Goal: Transaction & Acquisition: Complete application form

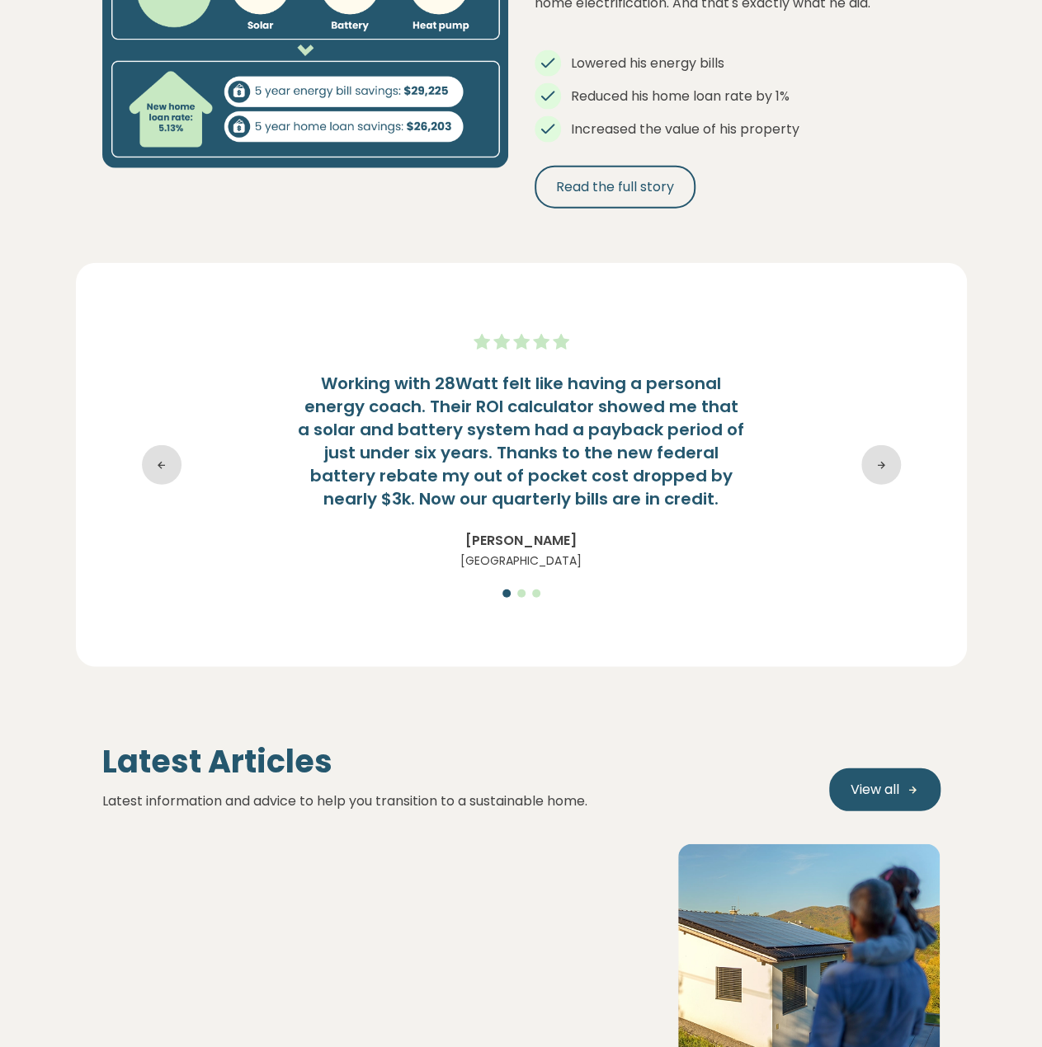
scroll to position [1814, 0]
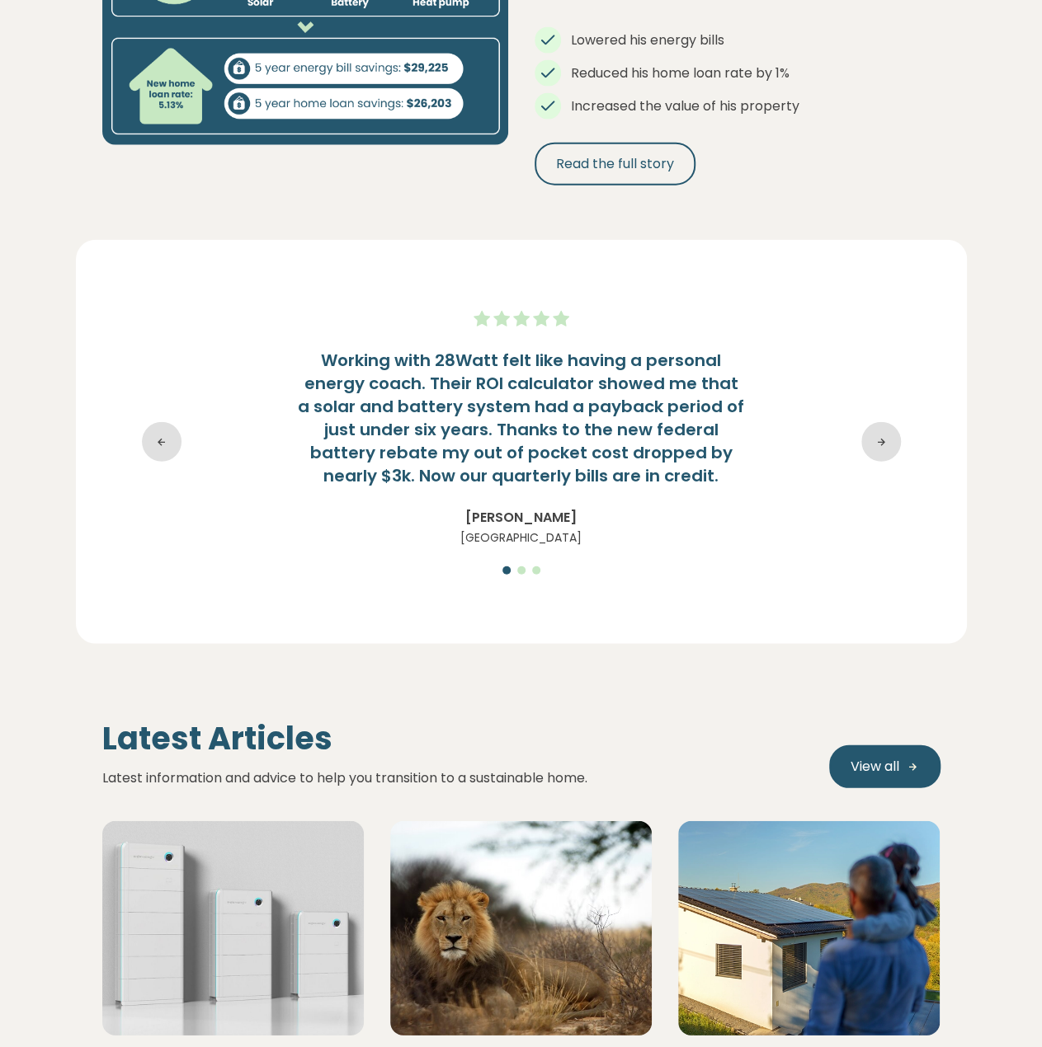
click at [868, 426] on icon at bounding box center [881, 442] width 40 height 40
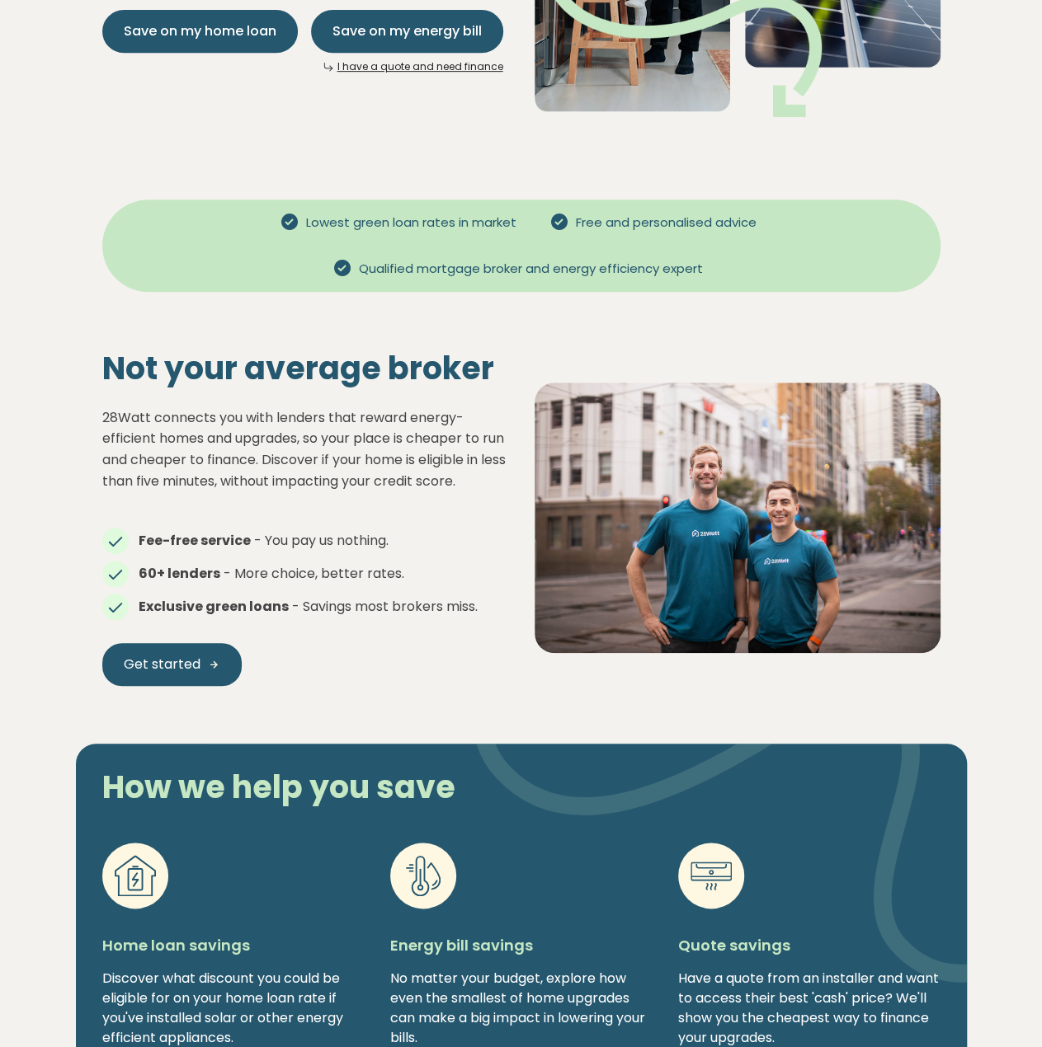
scroll to position [0, 0]
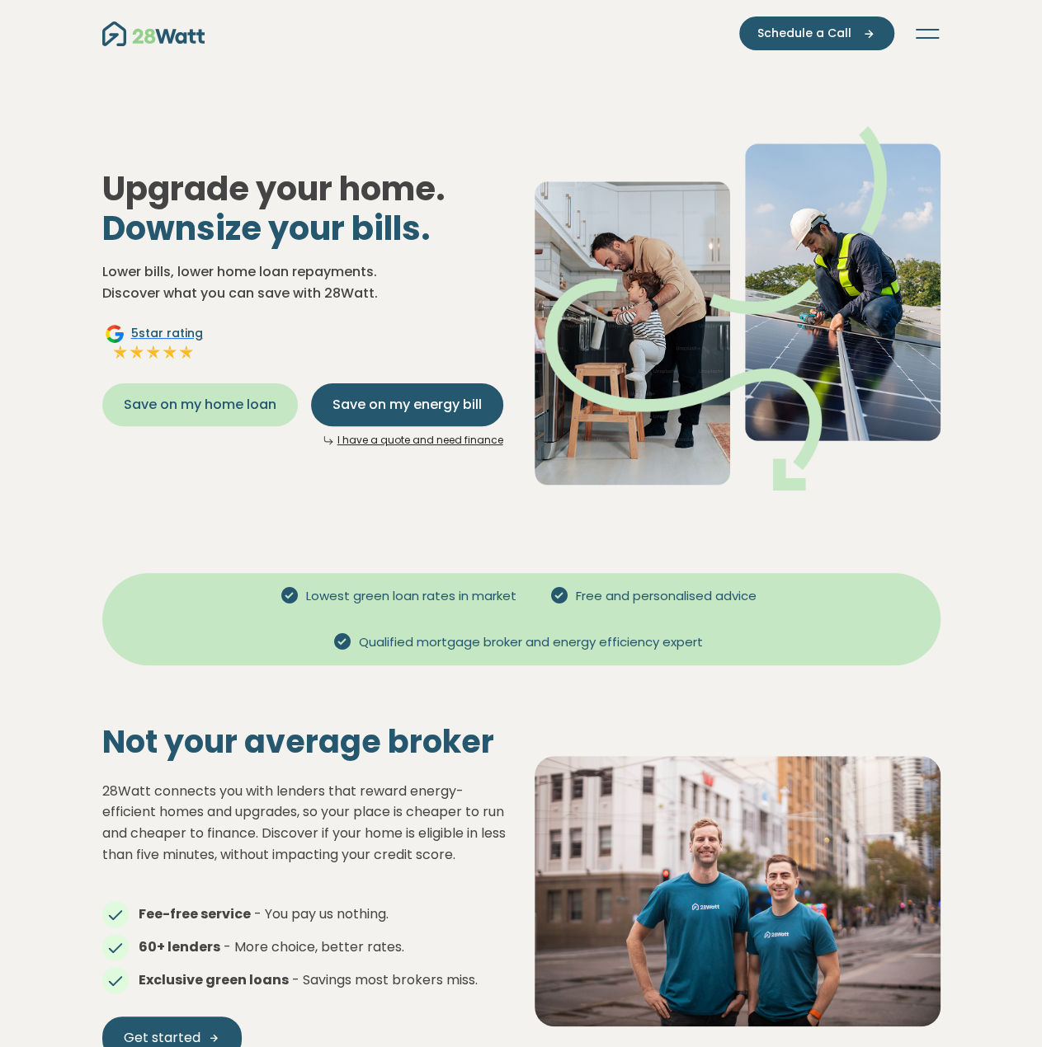
click at [228, 416] on button "Save on my home loan" at bounding box center [199, 404] width 195 height 43
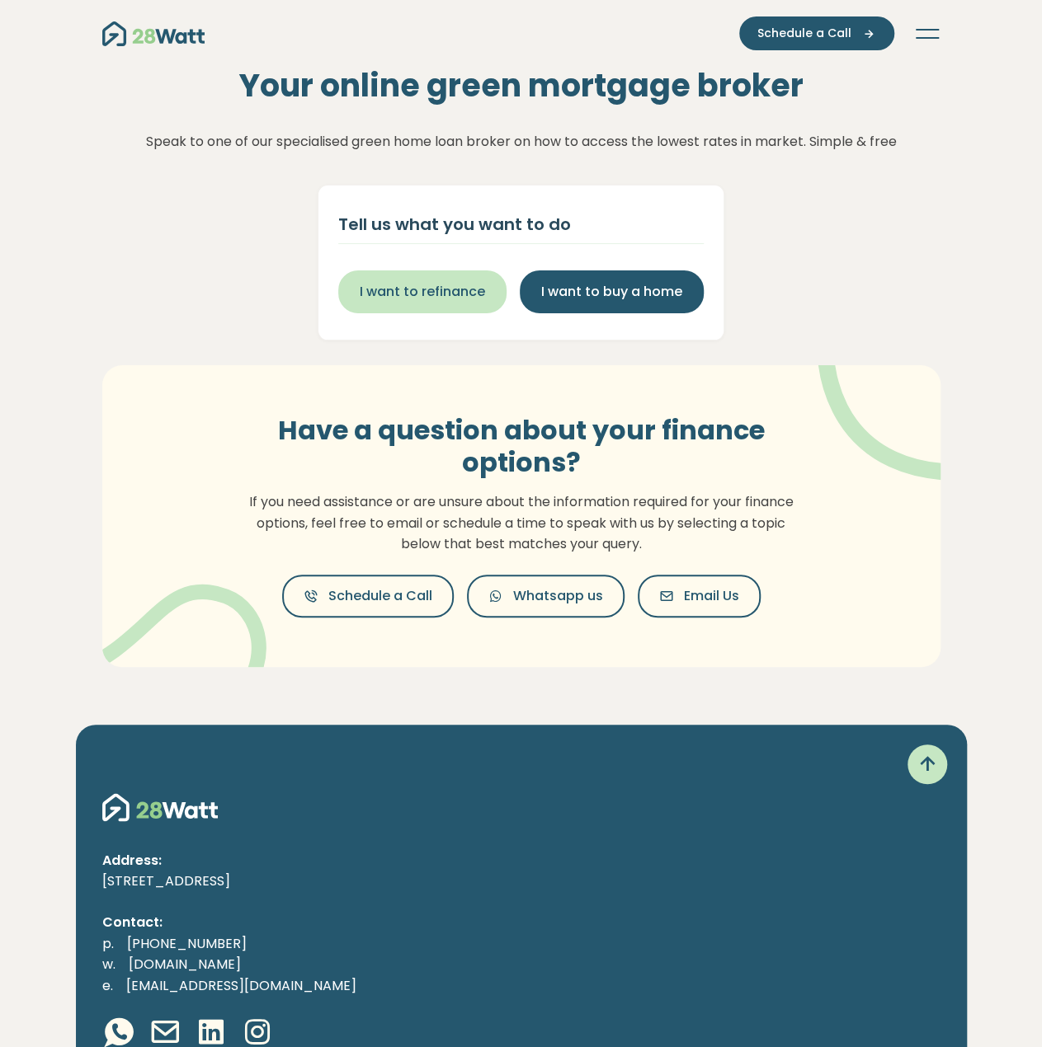
click at [467, 276] on button "I want to refinance" at bounding box center [422, 292] width 168 height 43
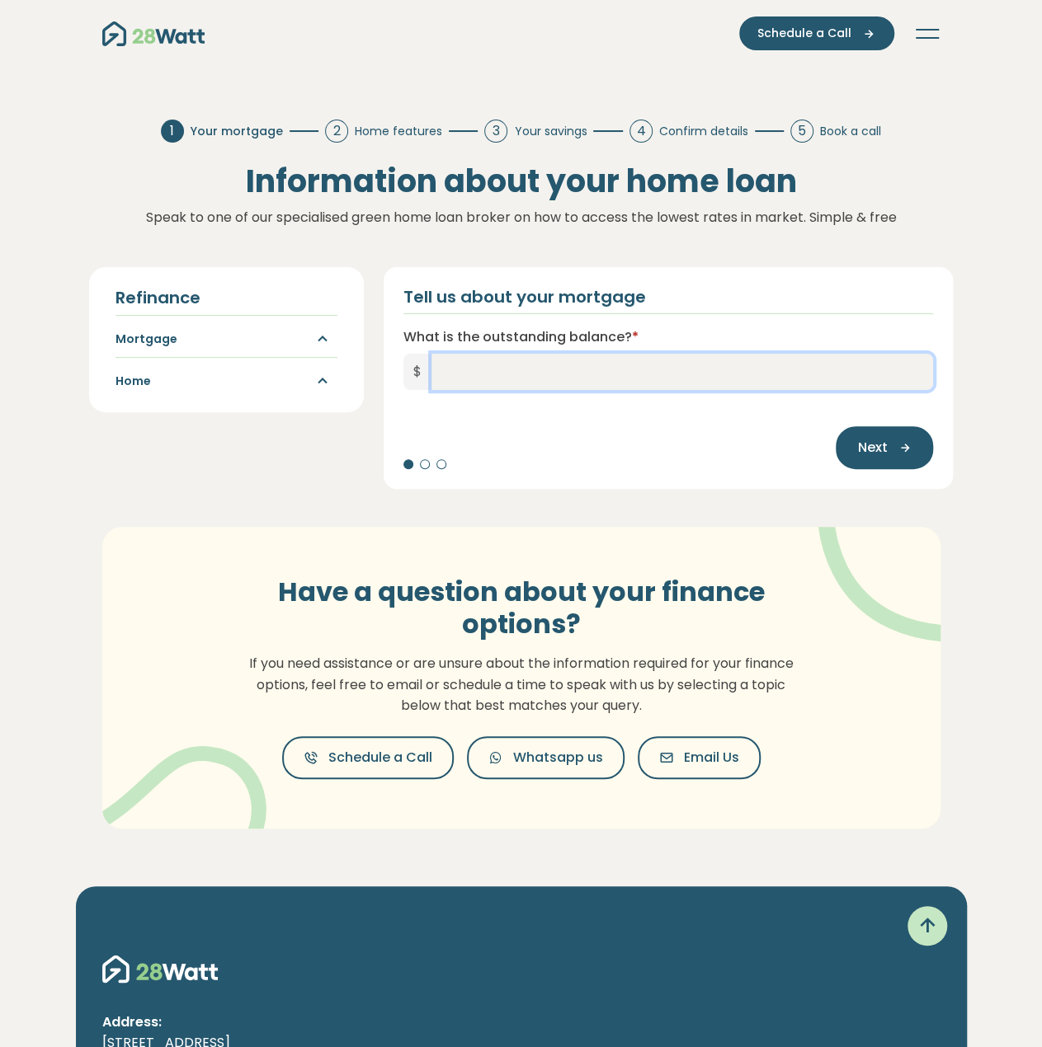
click at [497, 366] on input "What is the outstanding balance? *" at bounding box center [682, 372] width 502 height 36
type input "*******"
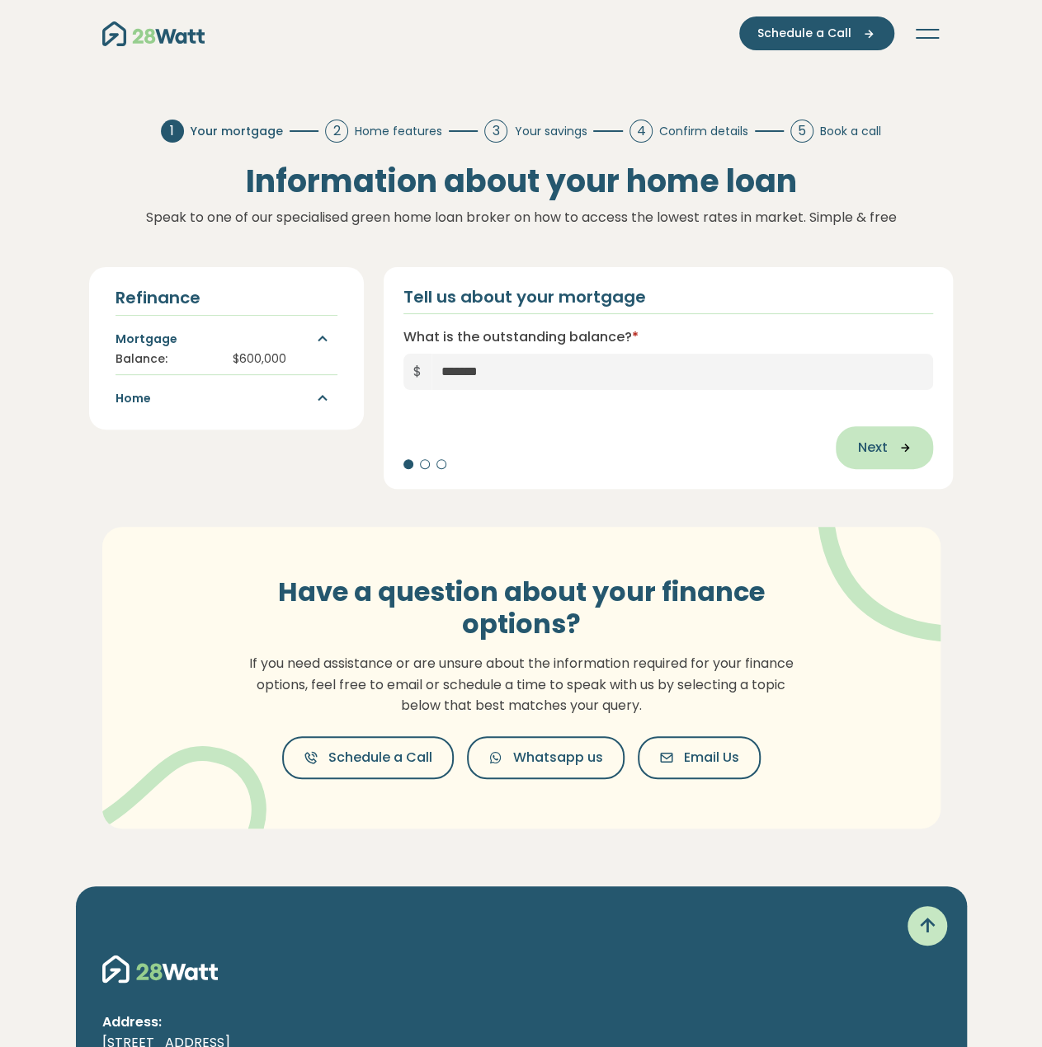
click at [873, 458] on button "Next" at bounding box center [883, 447] width 97 height 43
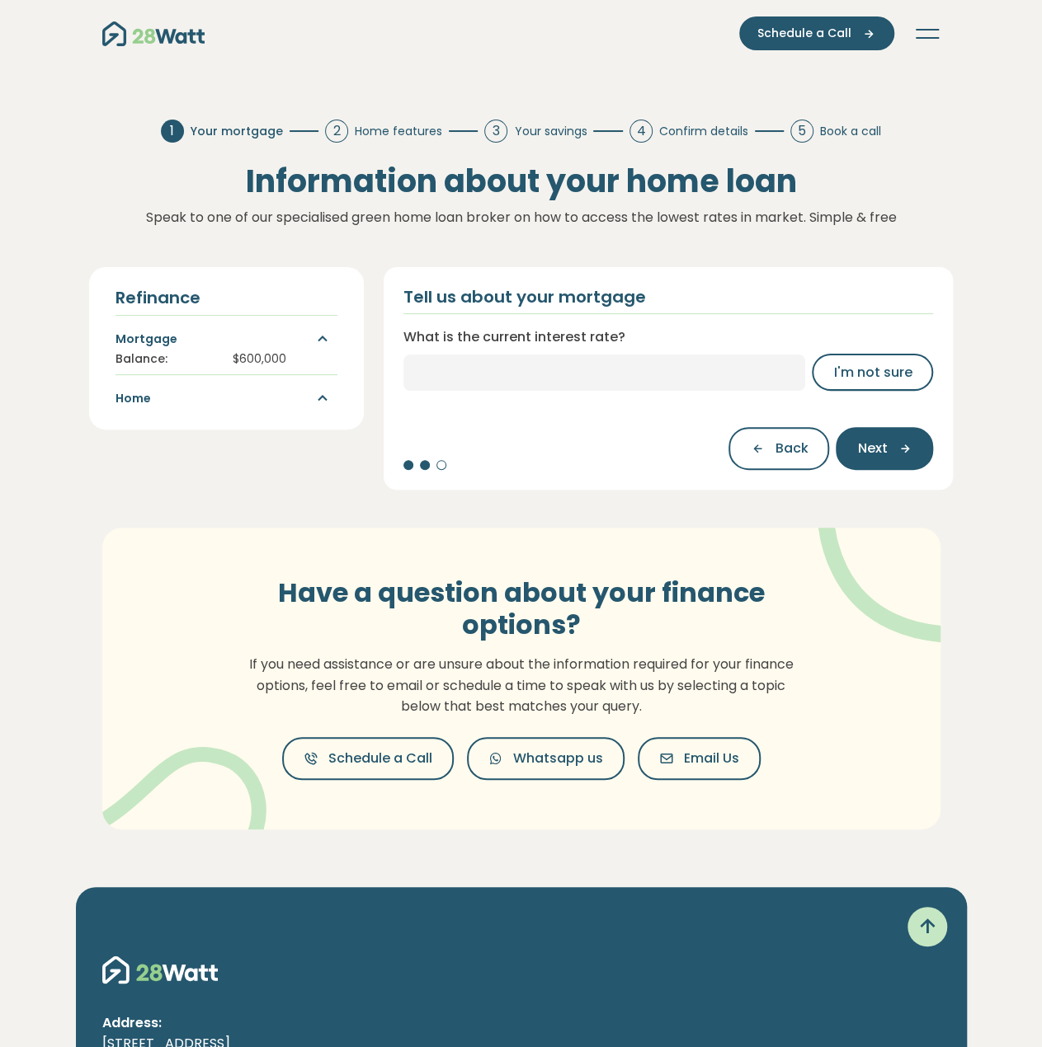
click at [633, 395] on div "Tell us about your mortgage What is the current interest rate? I'm not sure Bac…" at bounding box center [668, 378] width 570 height 223
click at [633, 383] on input "What is the current interest rate?" at bounding box center [604, 373] width 402 height 36
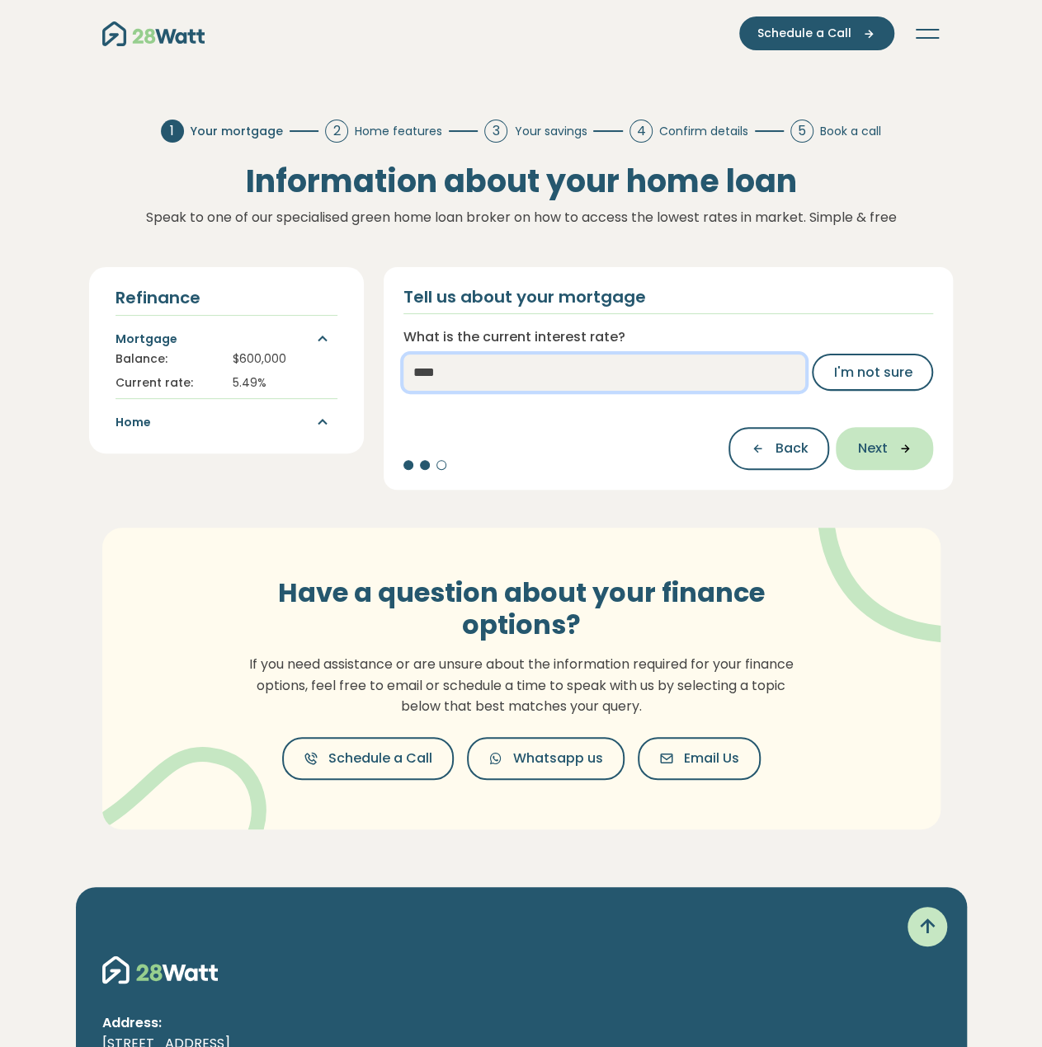
type input "****"
click at [920, 464] on button "Next" at bounding box center [883, 448] width 97 height 43
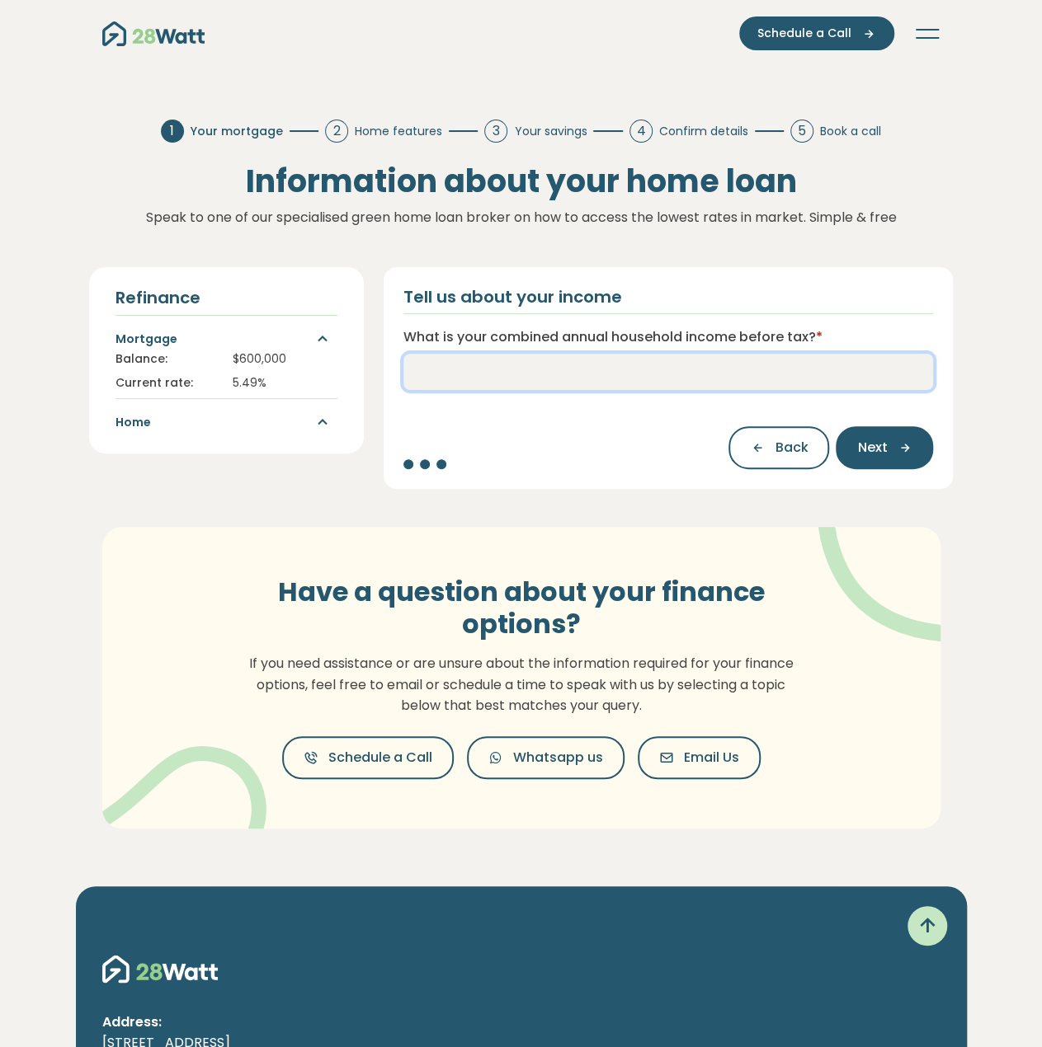
click at [566, 367] on input "What is your combined annual household income before tax? *" at bounding box center [668, 372] width 530 height 36
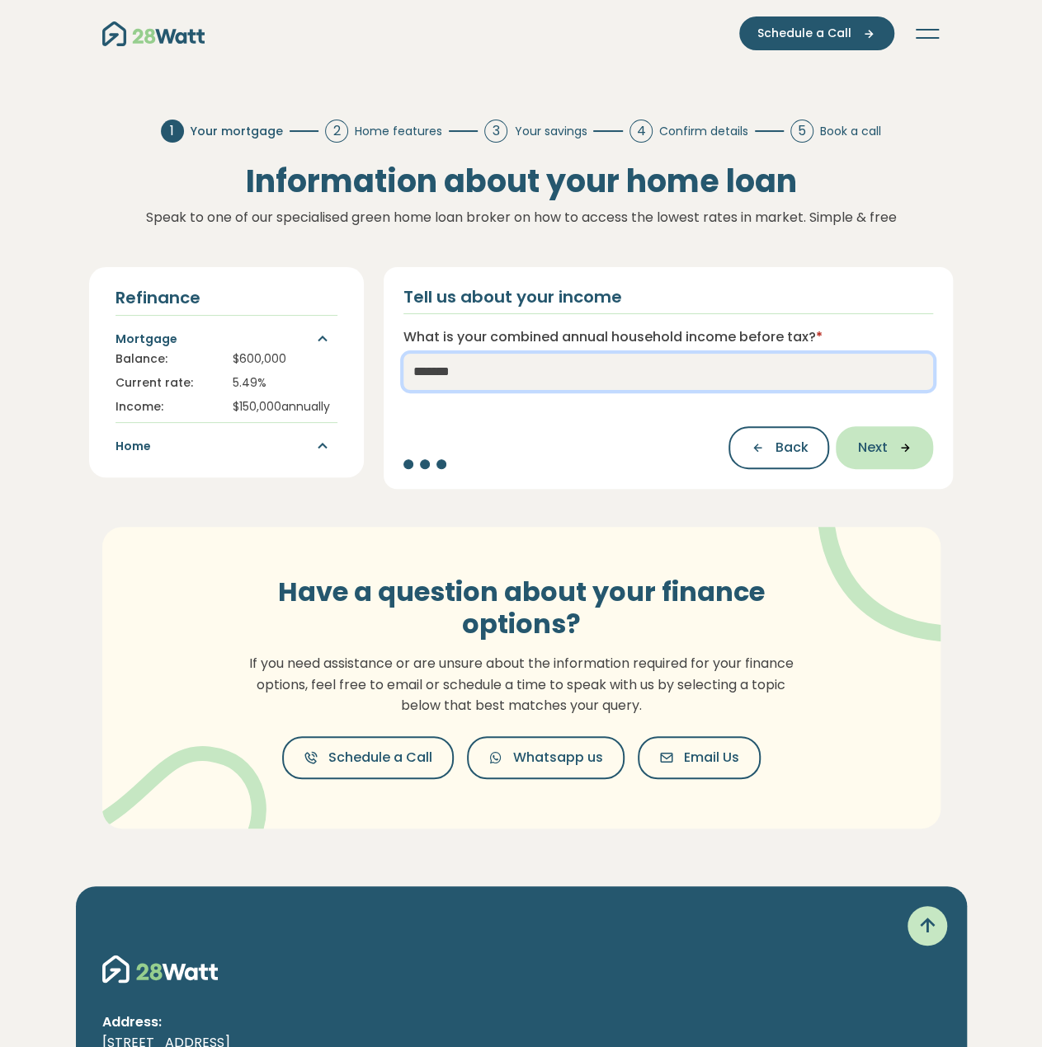
type input "*******"
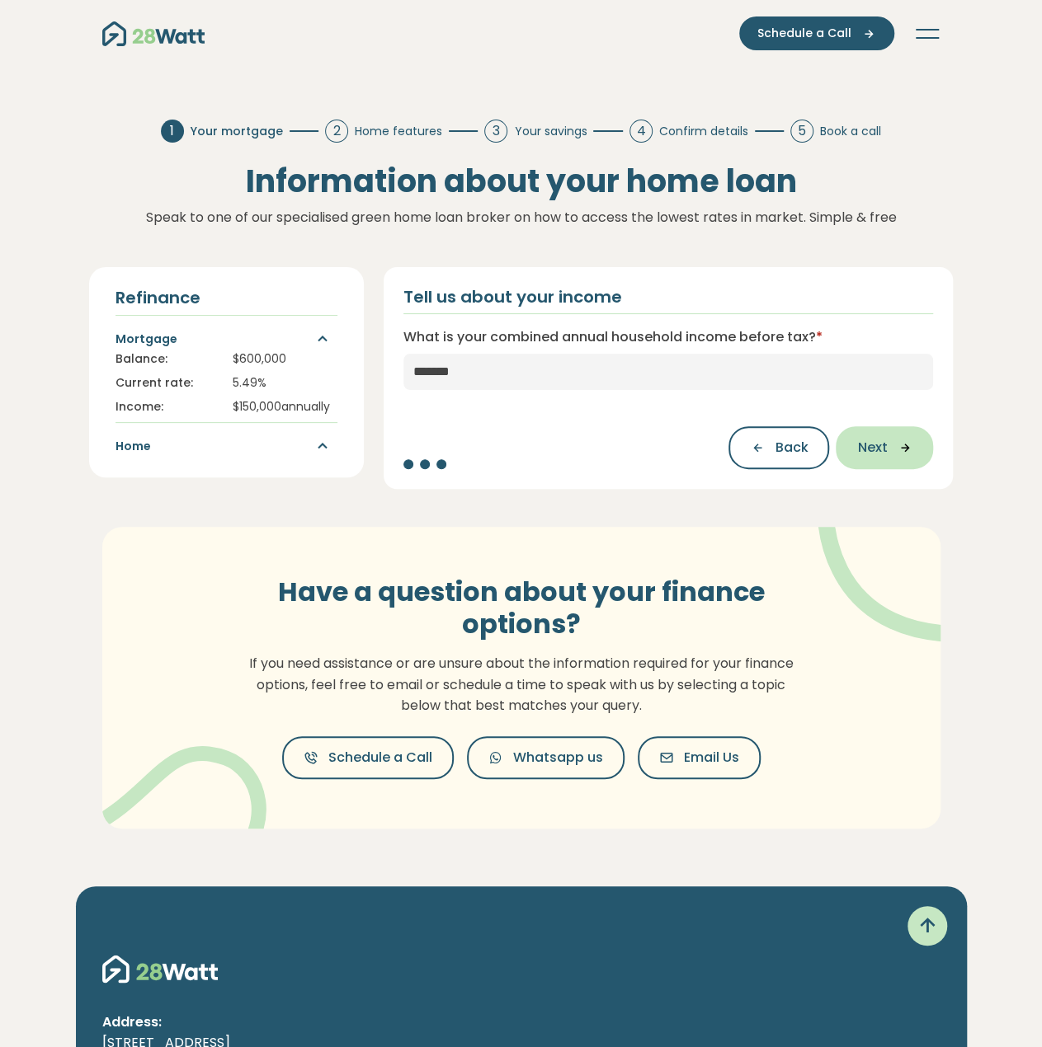
click at [913, 462] on button "Next" at bounding box center [883, 447] width 97 height 43
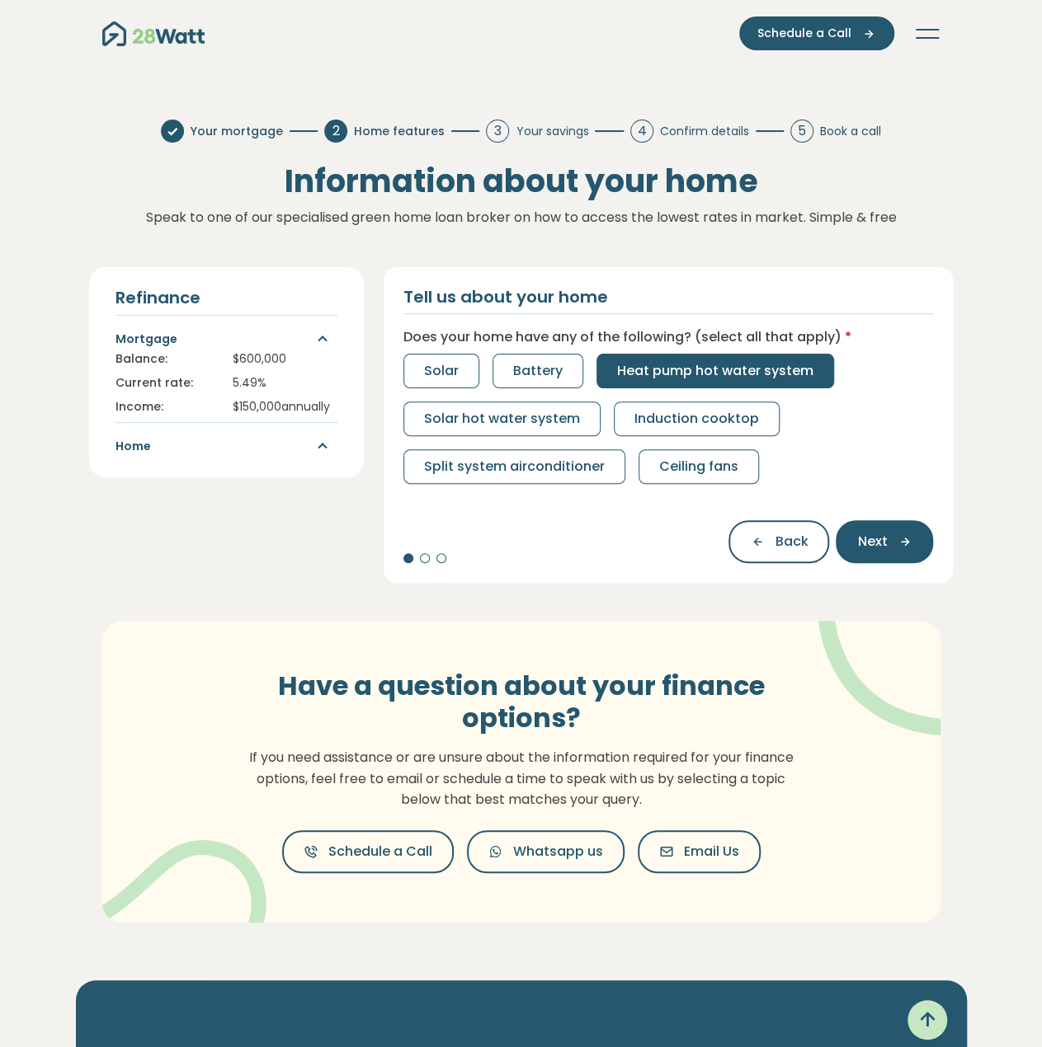
click at [732, 370] on span "Heat pump hot water system" at bounding box center [715, 371] width 196 height 20
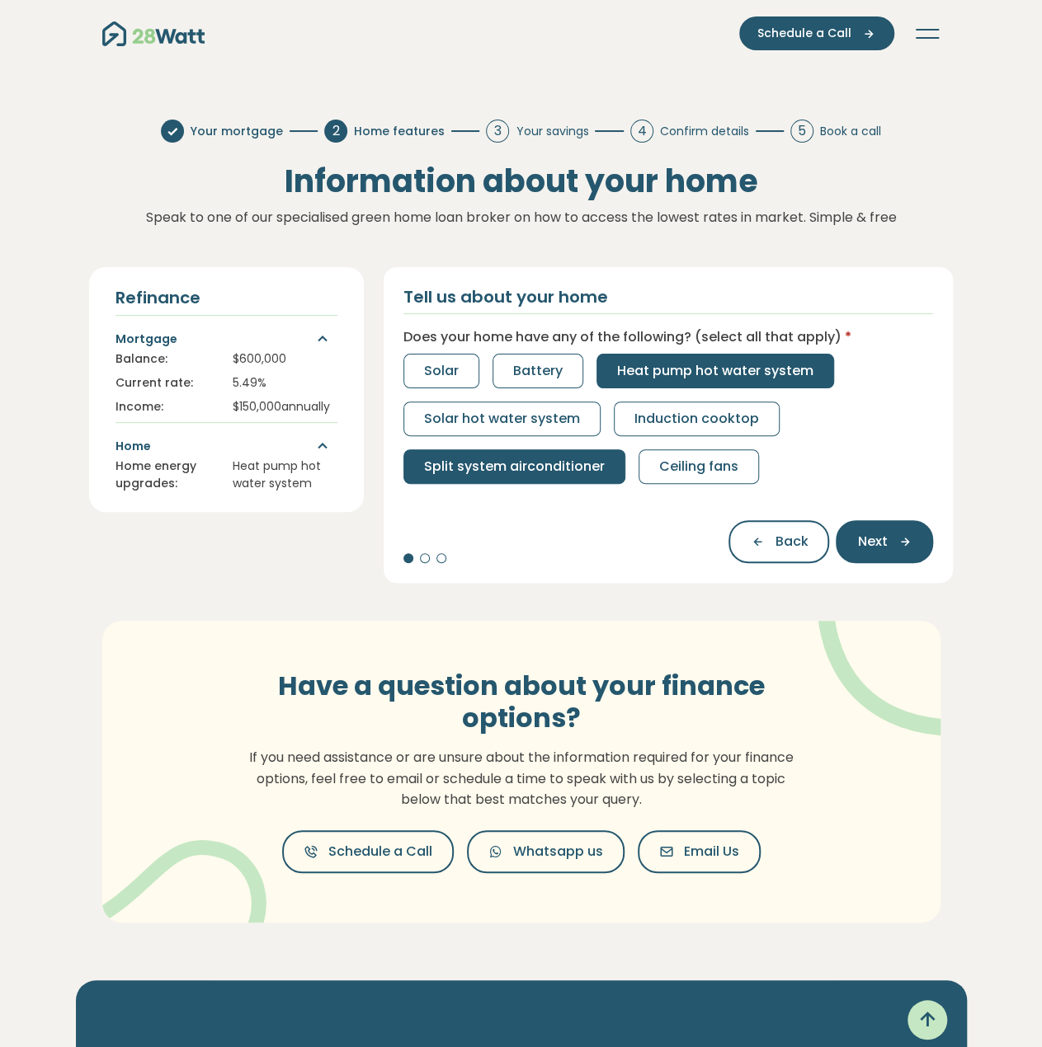
click at [540, 457] on span "Split system airconditioner" at bounding box center [514, 467] width 181 height 20
click at [914, 543] on button "Next" at bounding box center [883, 541] width 97 height 43
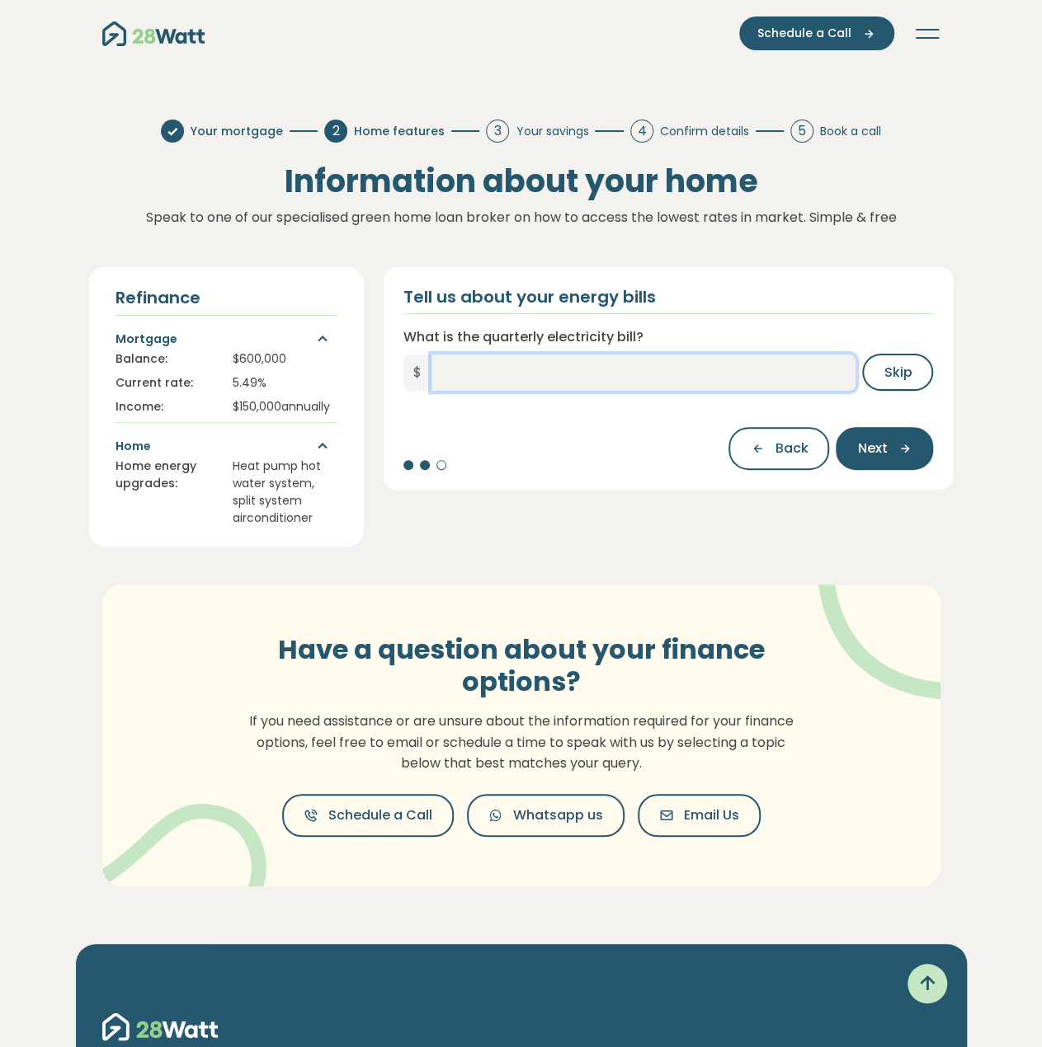
click at [657, 378] on input "What is the quarterly electricity bill?" at bounding box center [643, 373] width 425 height 36
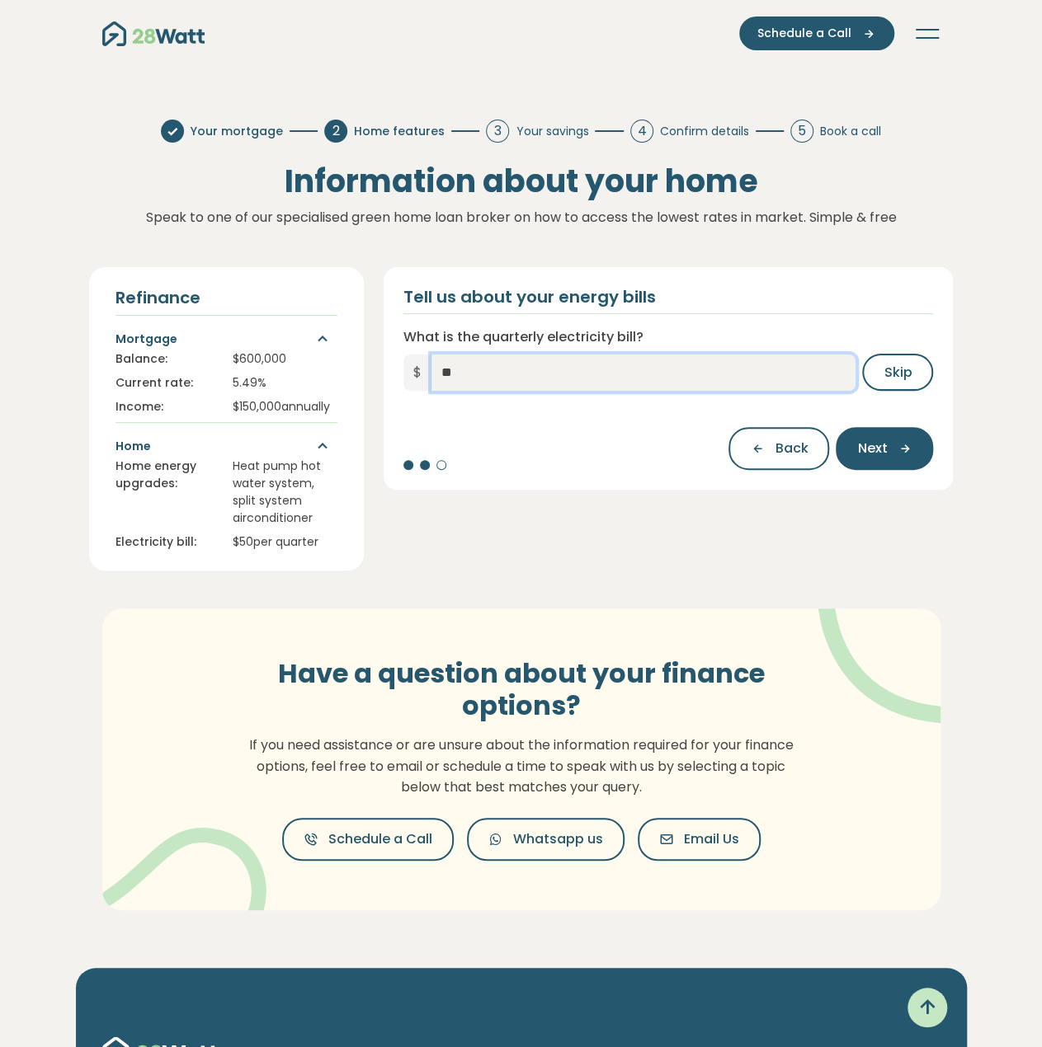
type input "*"
type input "***"
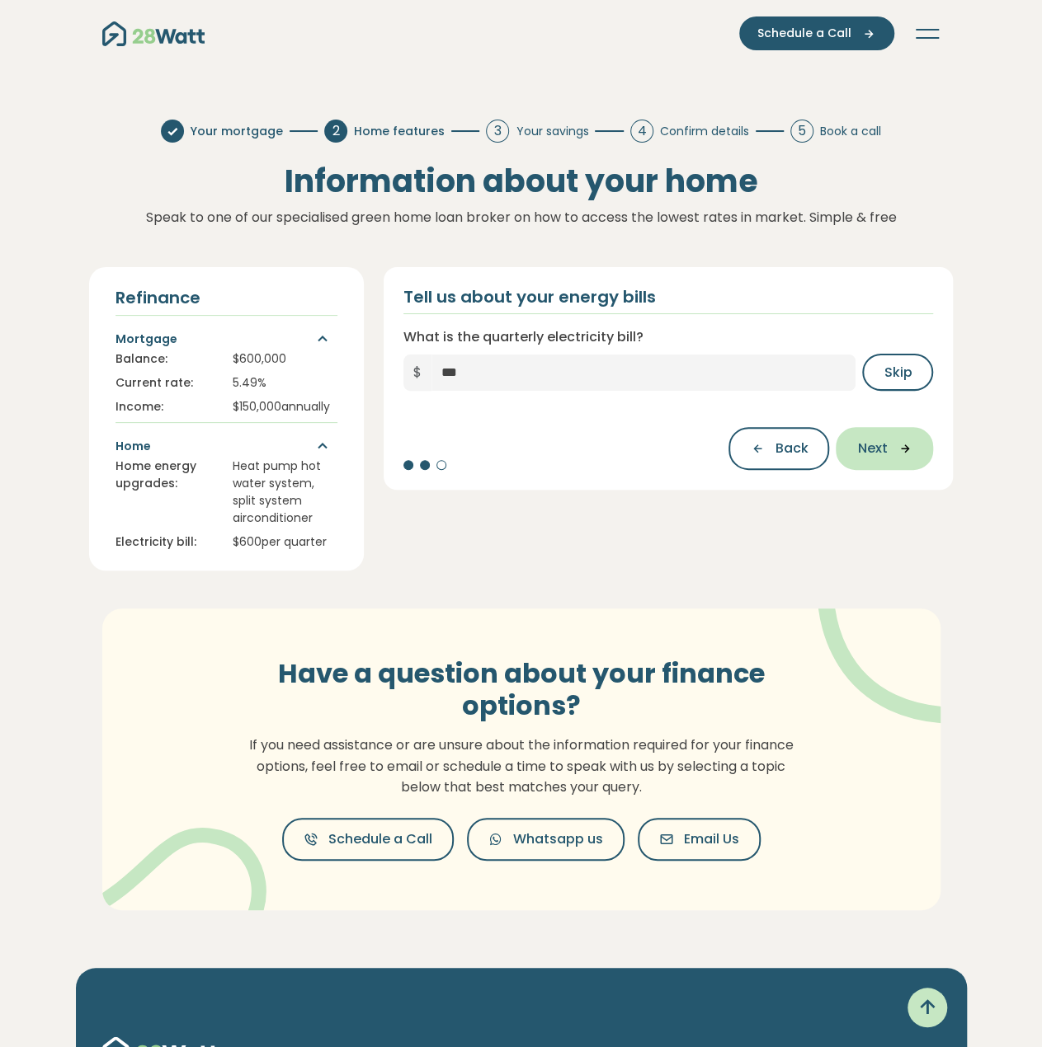
click at [899, 439] on button "Next" at bounding box center [883, 448] width 97 height 43
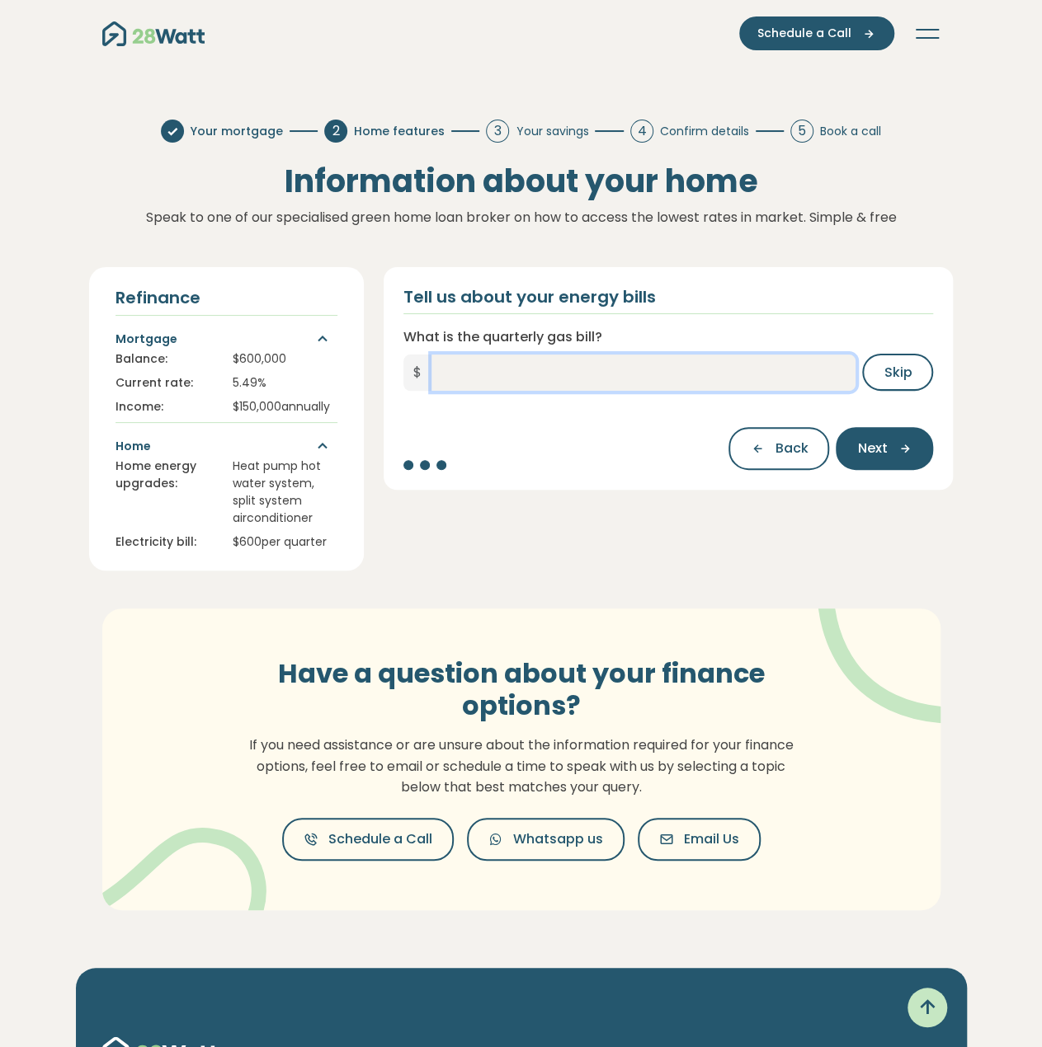
click at [743, 383] on input "What is the quarterly gas bill?" at bounding box center [643, 373] width 425 height 36
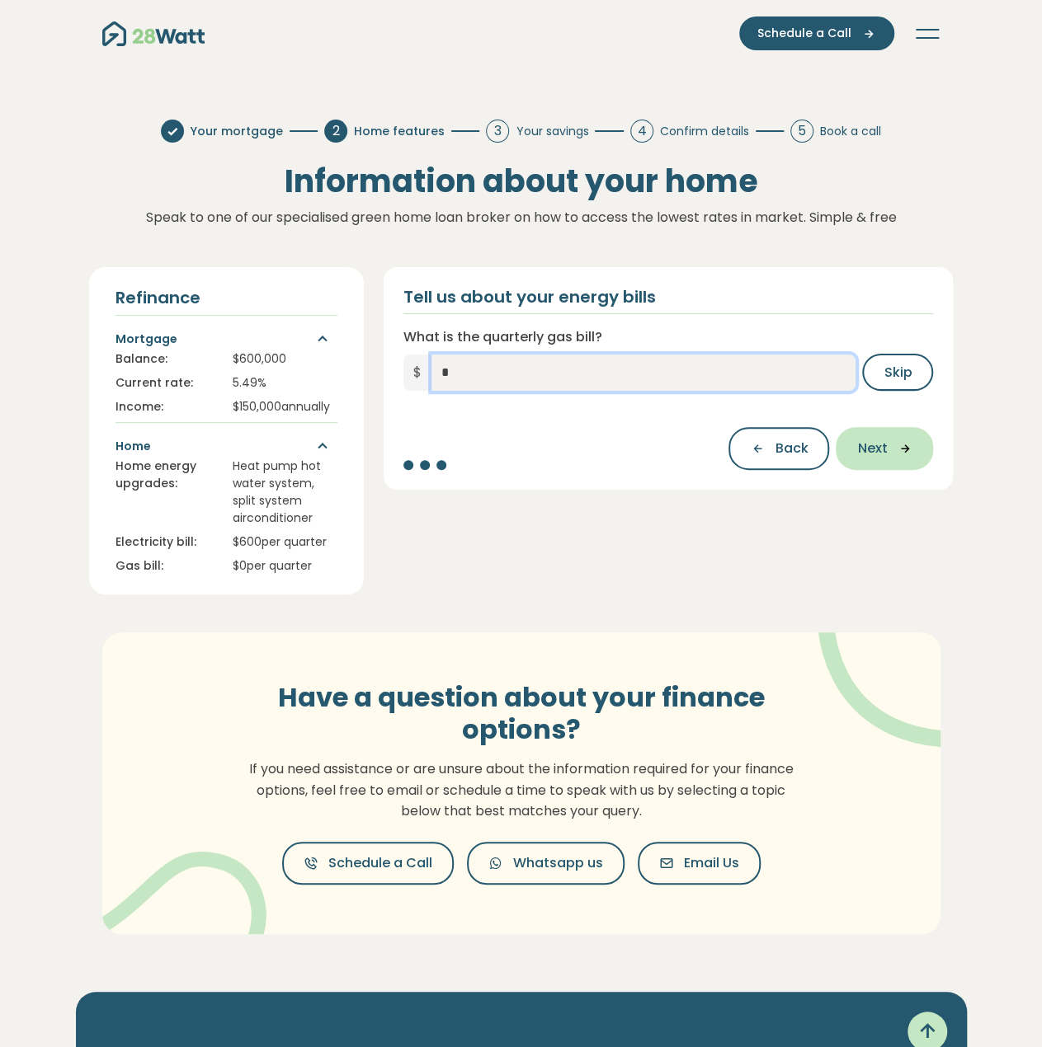
type input "*"
click at [925, 461] on button "Next" at bounding box center [883, 448] width 97 height 43
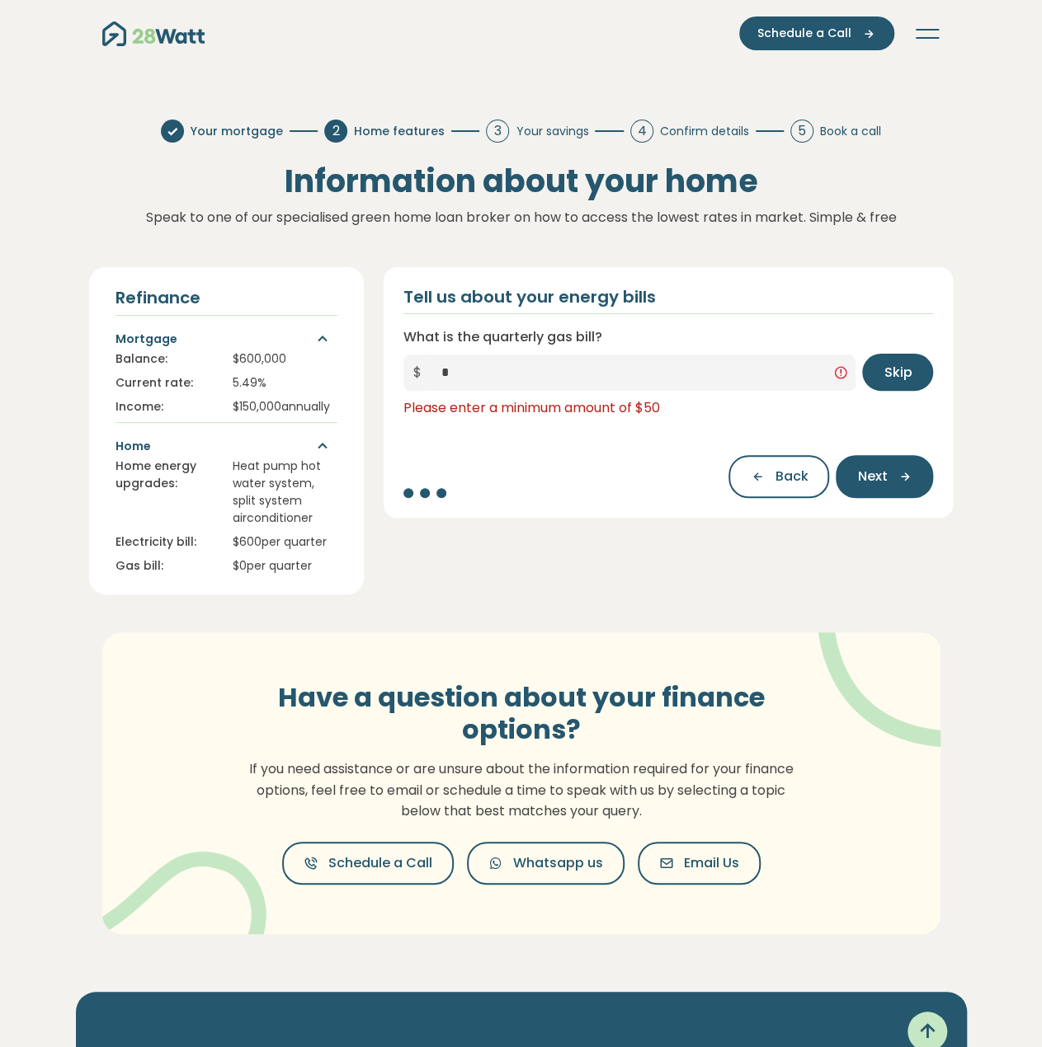
click at [912, 379] on button "Skip" at bounding box center [897, 372] width 71 height 37
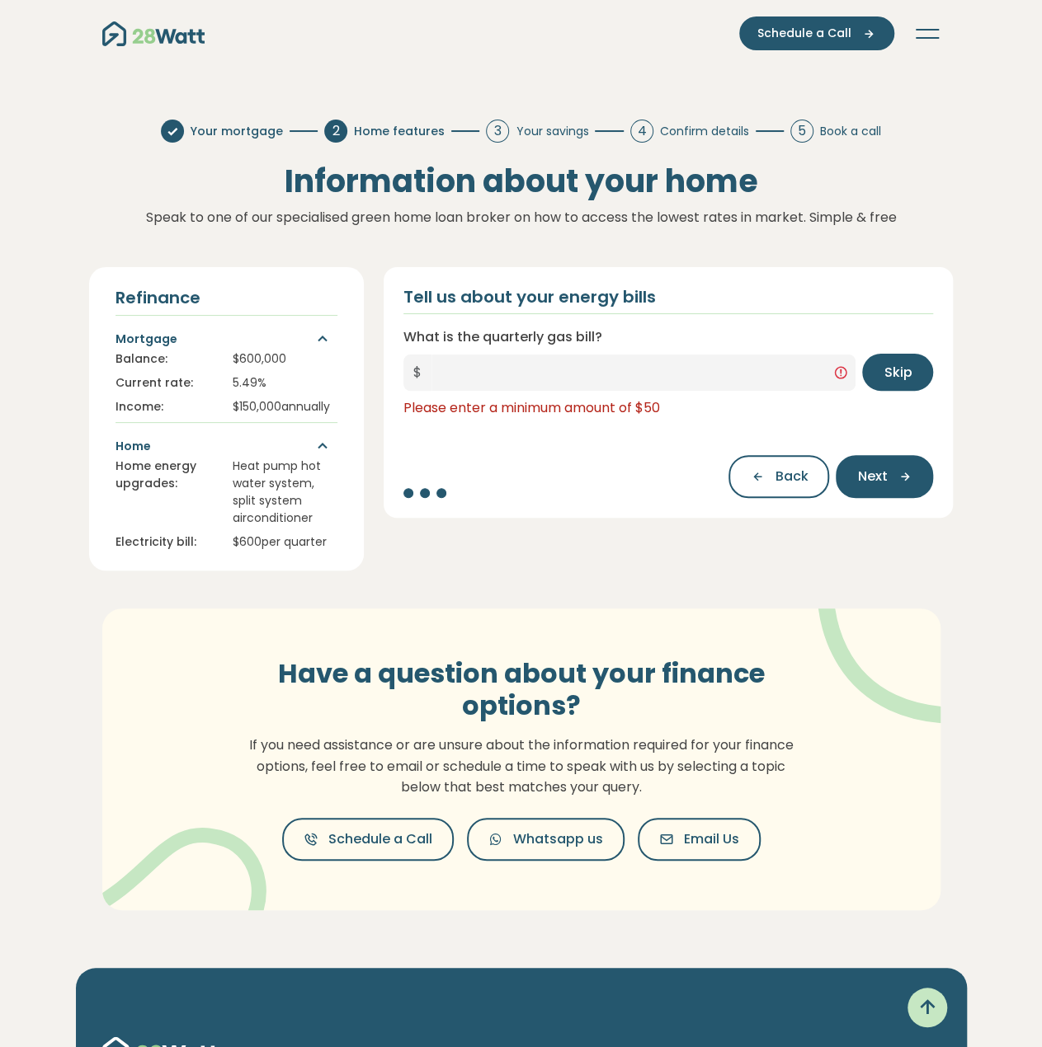
click at [903, 377] on span "Skip" at bounding box center [897, 373] width 28 height 20
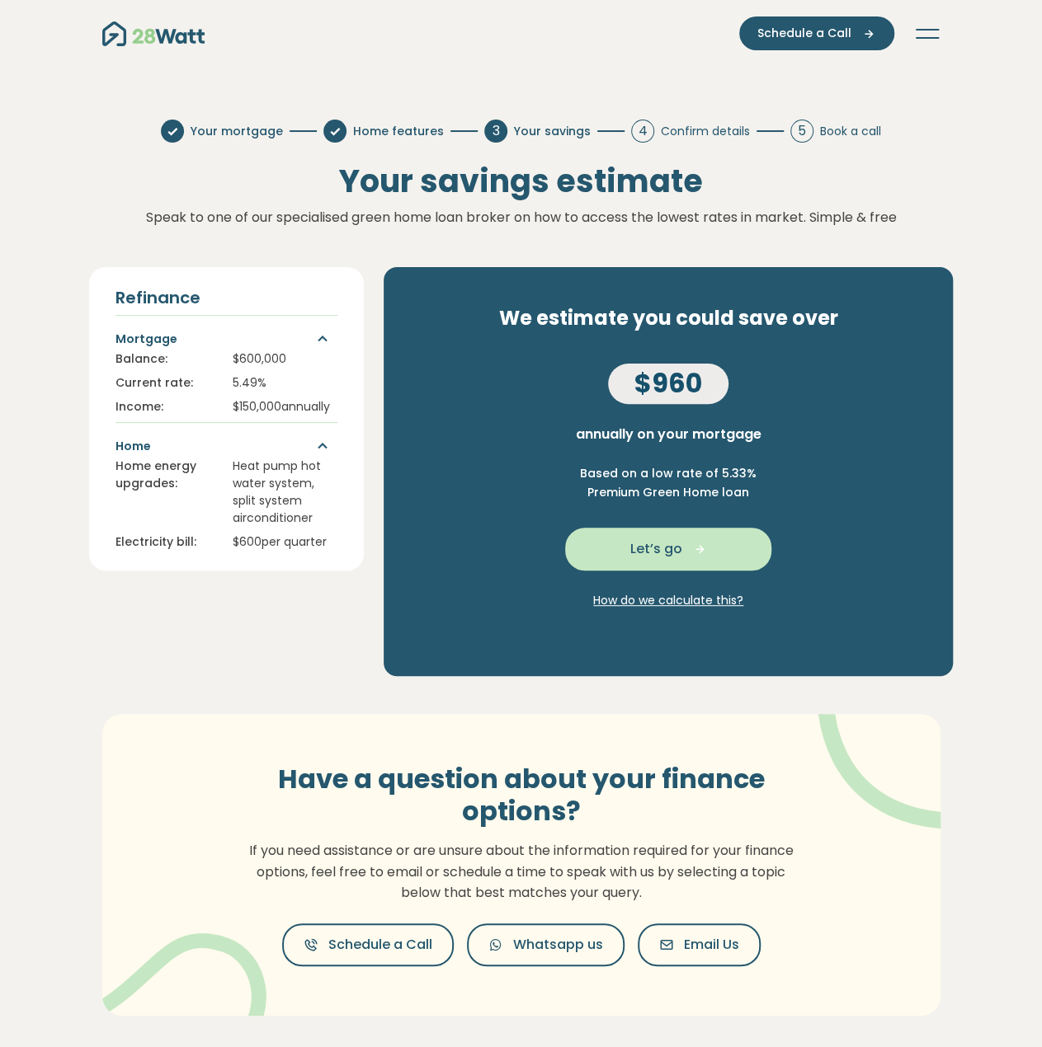
click at [635, 555] on span "Let’s go" at bounding box center [656, 549] width 52 height 20
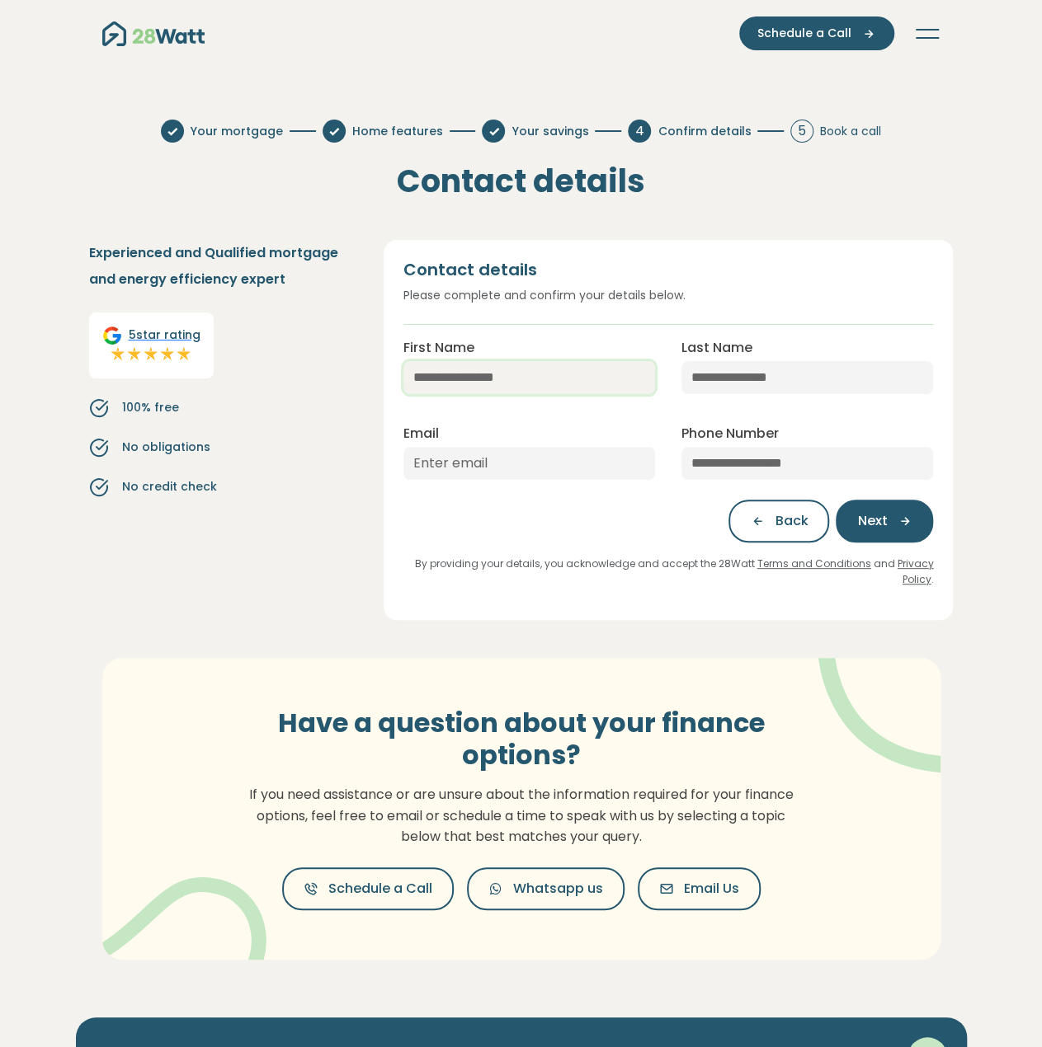
click at [533, 370] on input "First Name" at bounding box center [529, 377] width 252 height 33
type input "******"
type input "**********"
type input "tom.goodwalker@gmail.com"
click at [865, 525] on span "Next" at bounding box center [872, 521] width 30 height 20
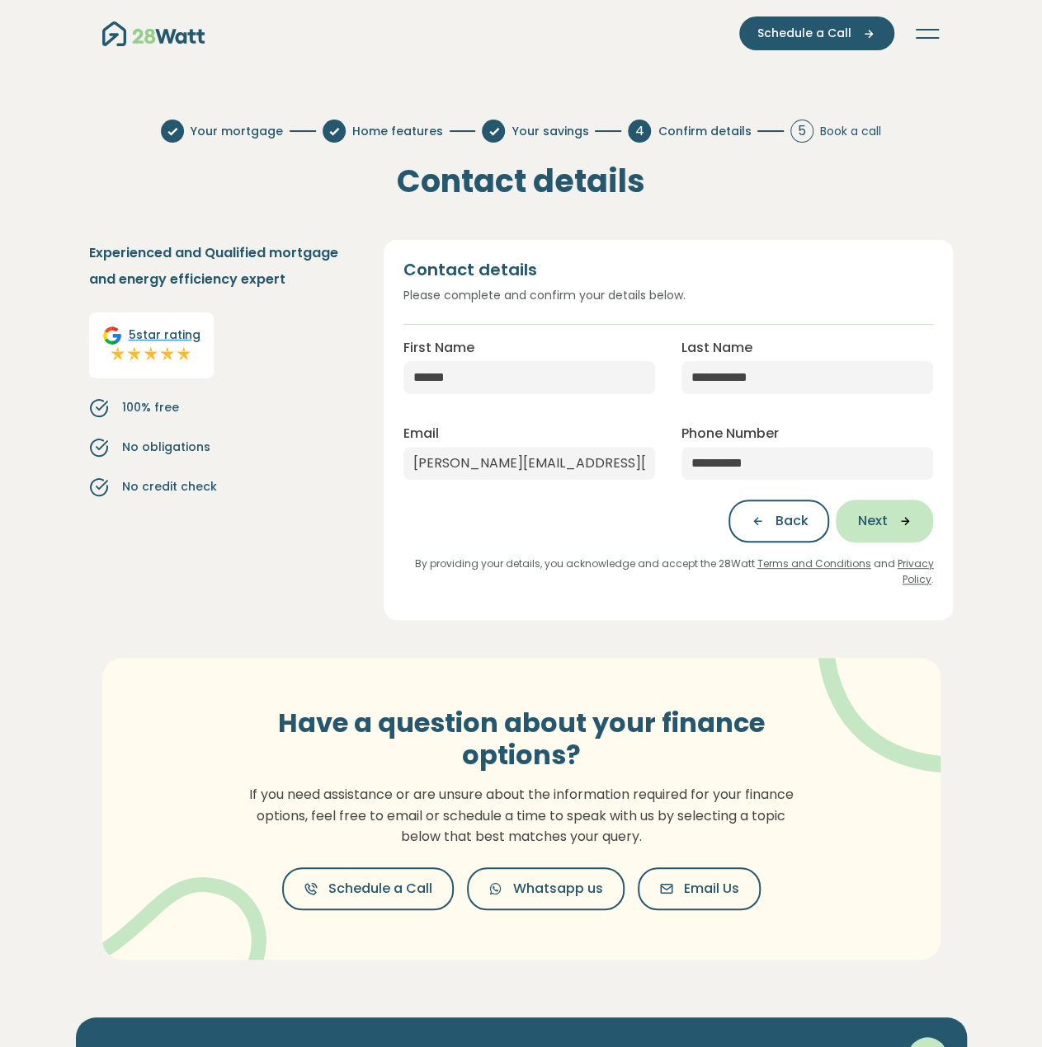
type input "**********"
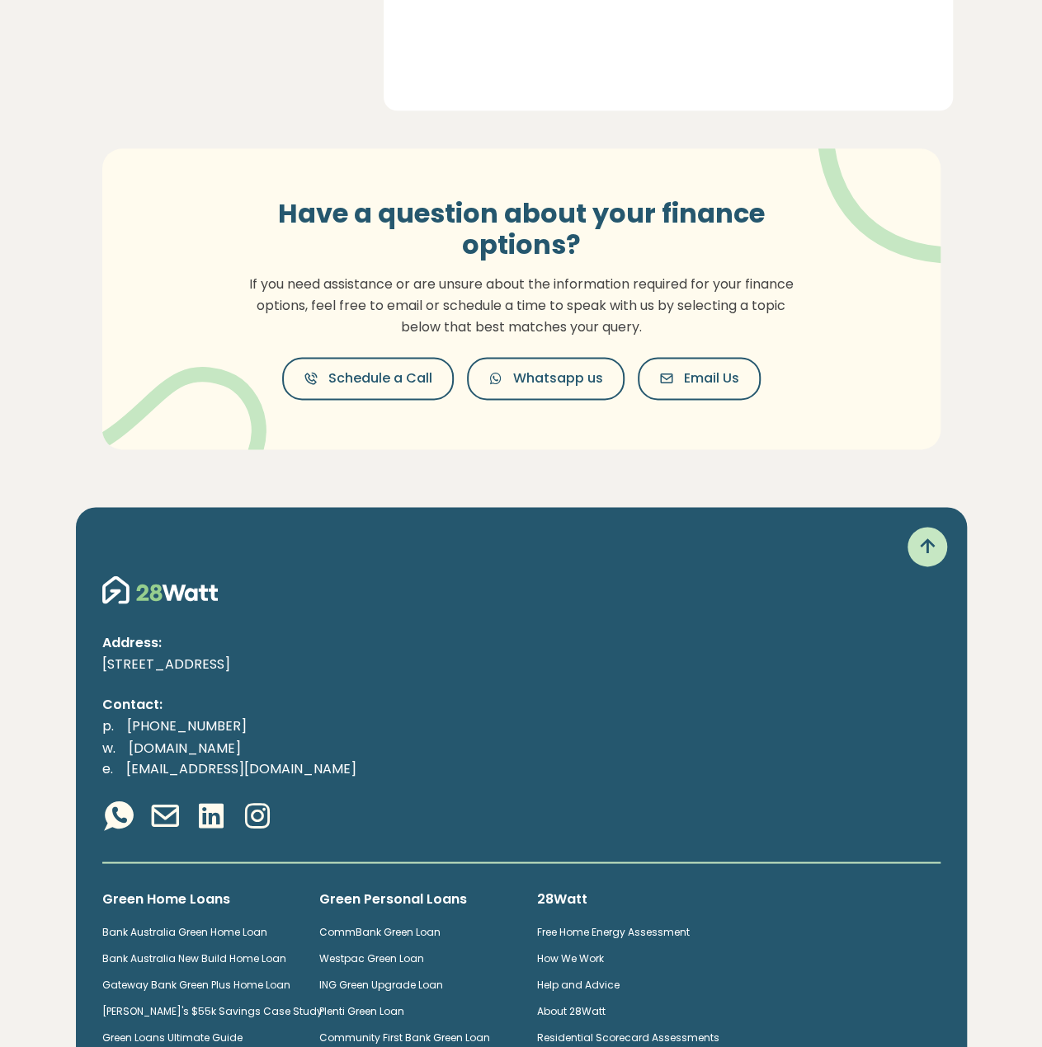
scroll to position [1048, 0]
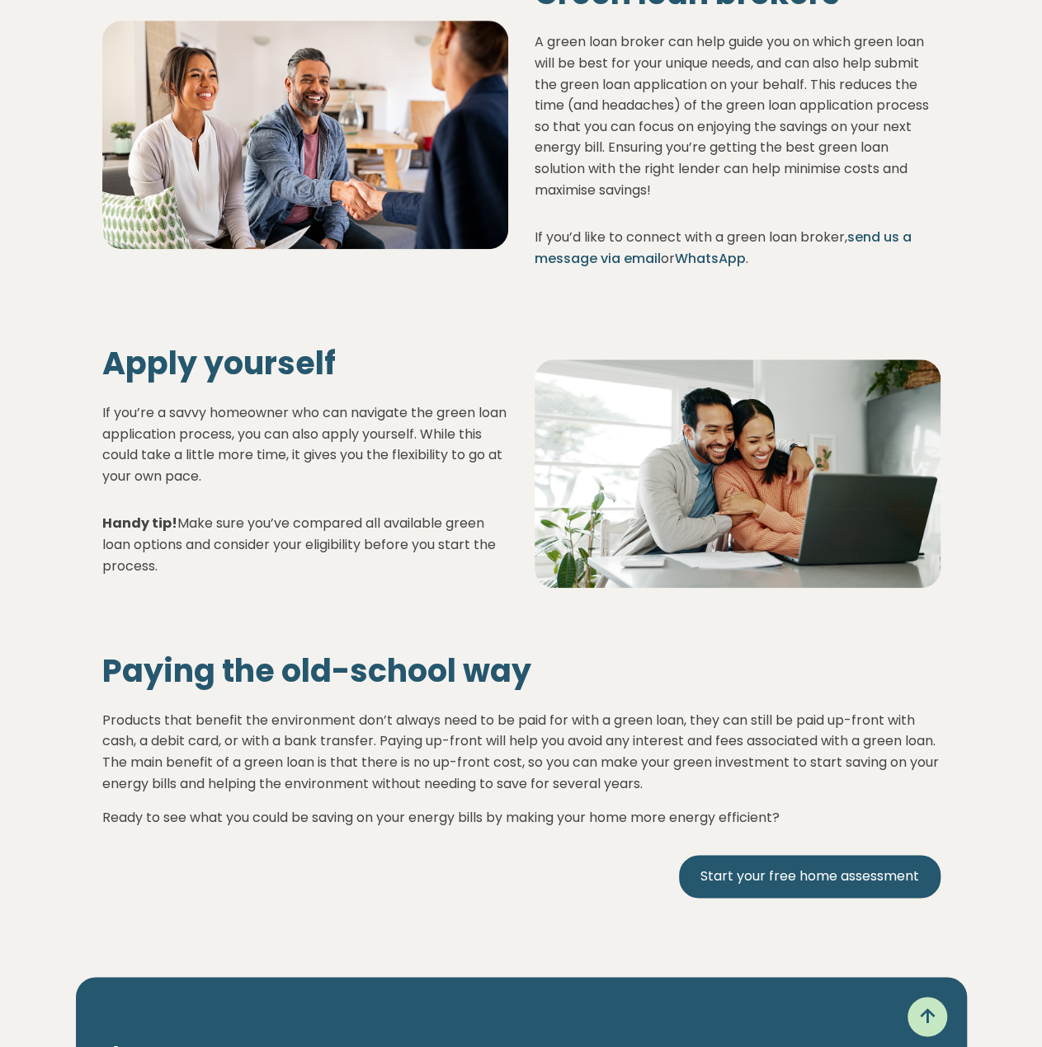
scroll to position [6763, 0]
